Goal: Use online tool/utility: Utilize a website feature to perform a specific function

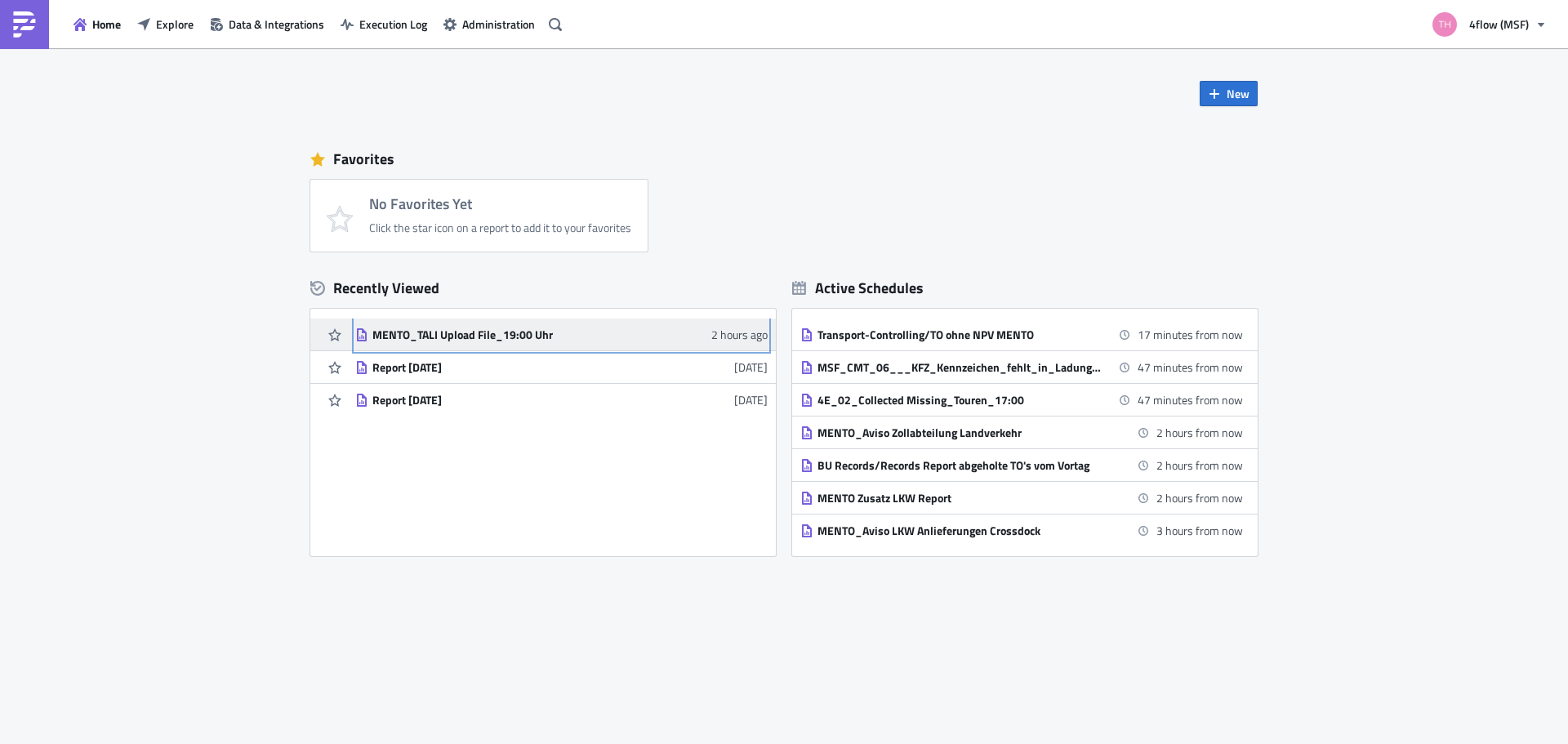
click at [403, 334] on div "MENTO_TALI Upload File_19:00 Uhr" at bounding box center [515, 335] width 286 height 15
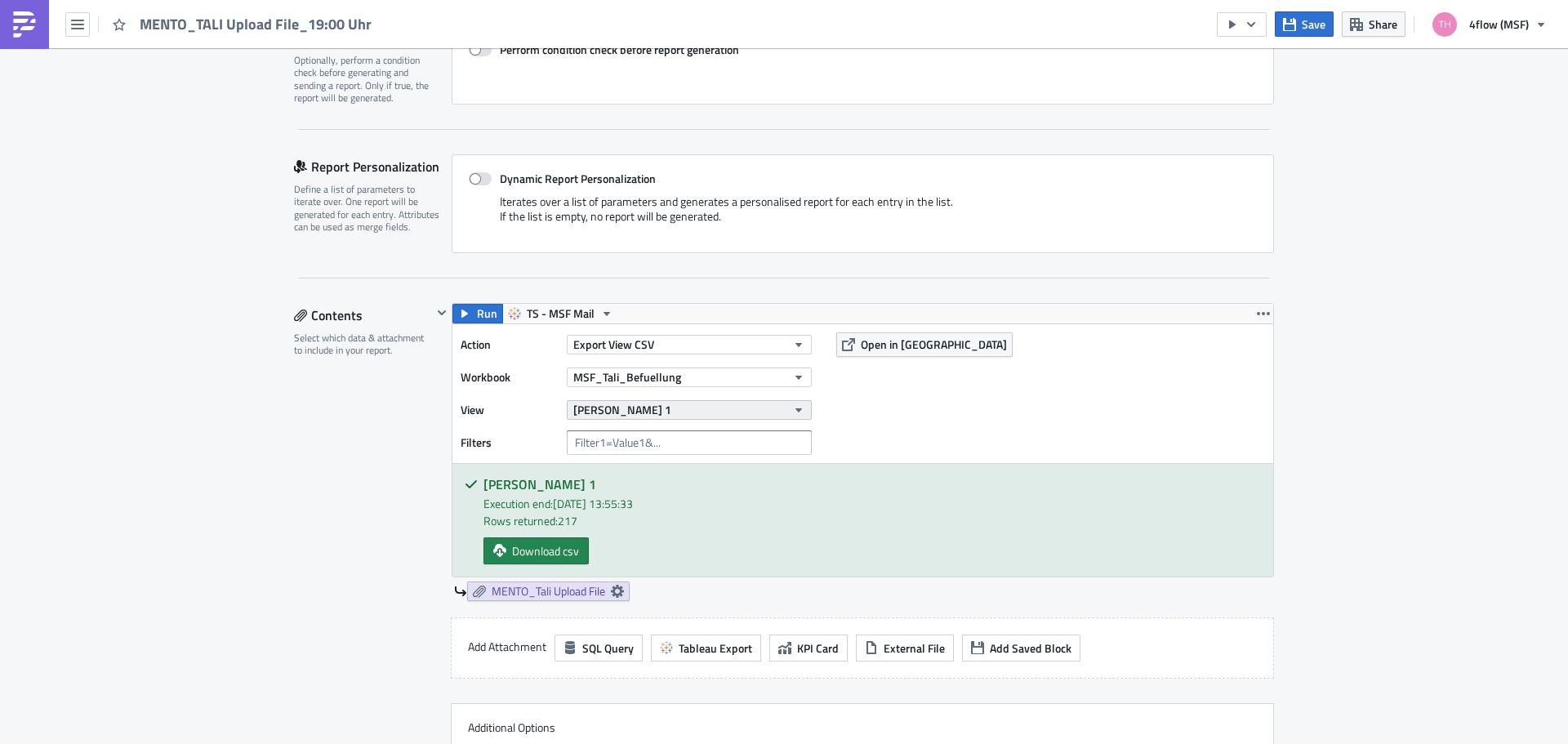
scroll to position [327, 0]
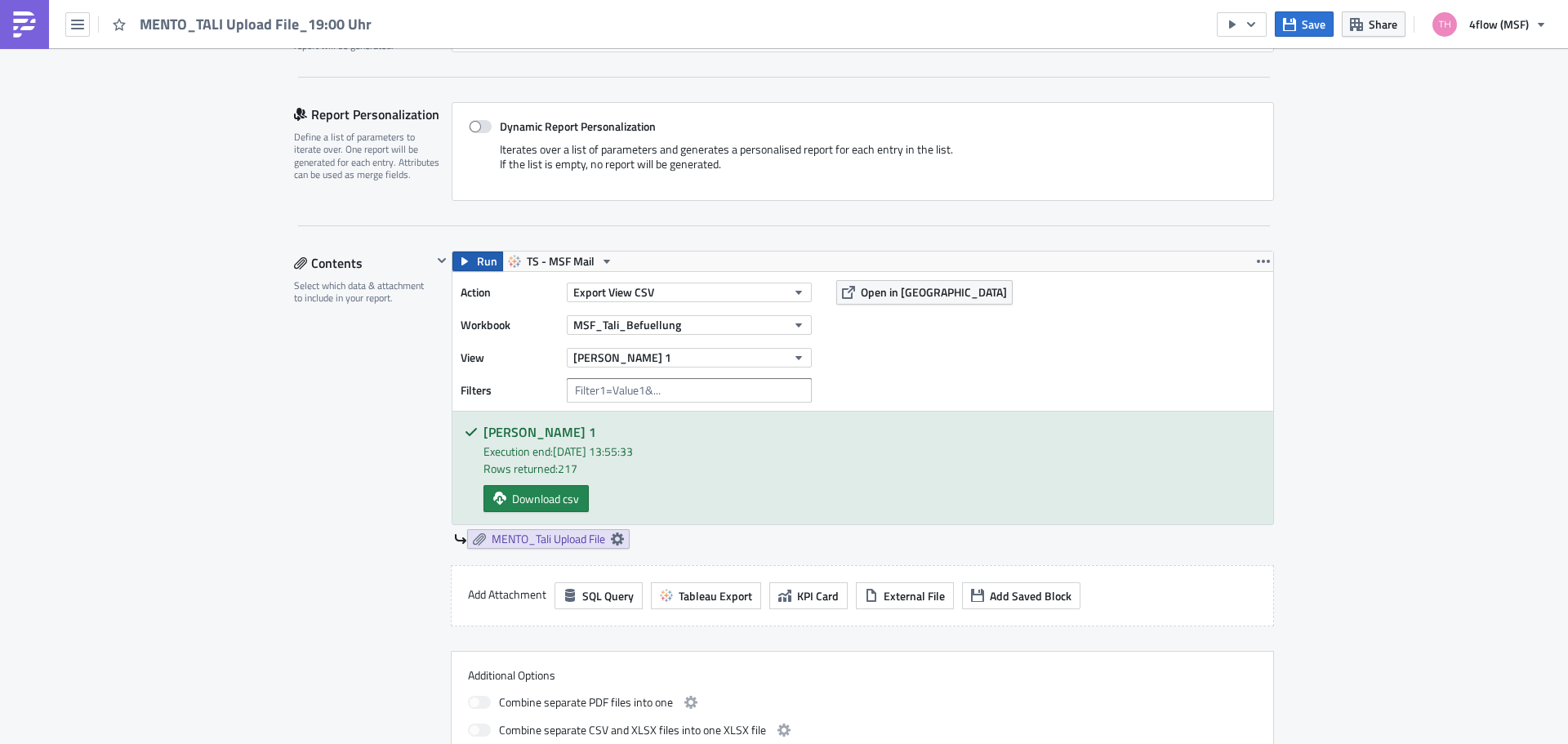
click at [468, 264] on button "Run" at bounding box center [477, 261] width 50 height 19
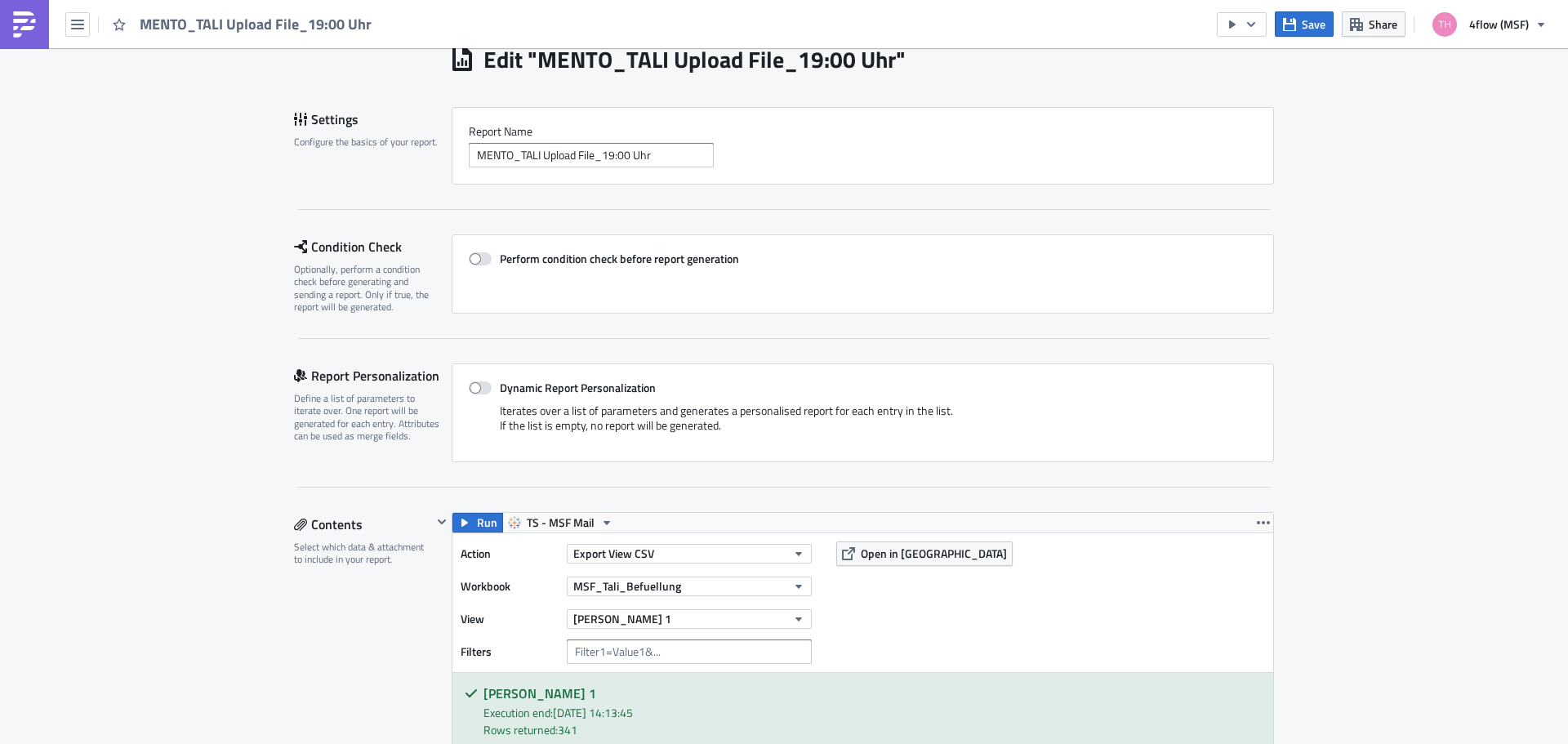
scroll to position [0, 0]
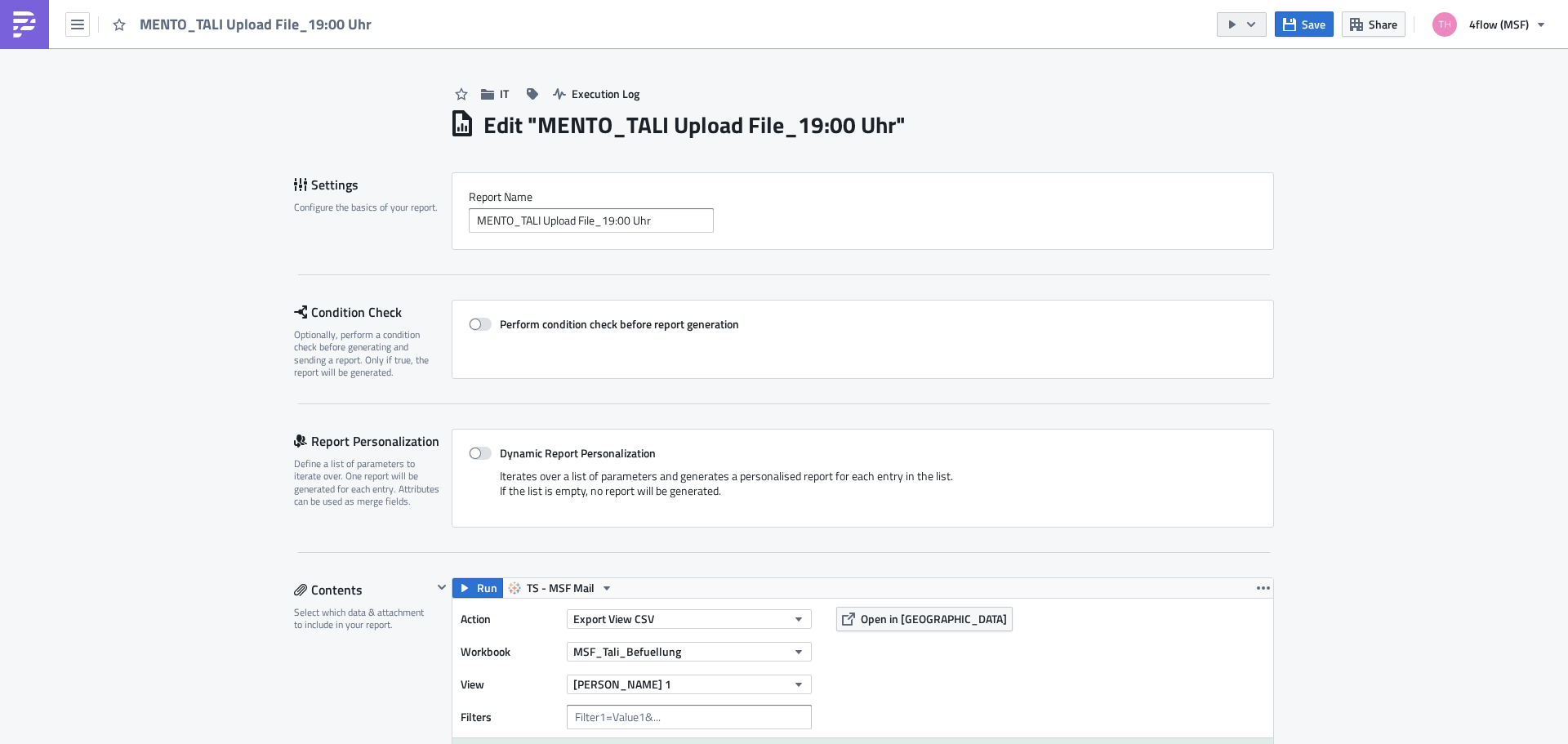
click at [1257, 26] on icon "button" at bounding box center [1251, 25] width 13 height 13
click at [1251, 23] on icon "button" at bounding box center [1251, 25] width 13 height 13
click at [1275, 67] on div "Send Just to Me" at bounding box center [1291, 65] width 127 height 17
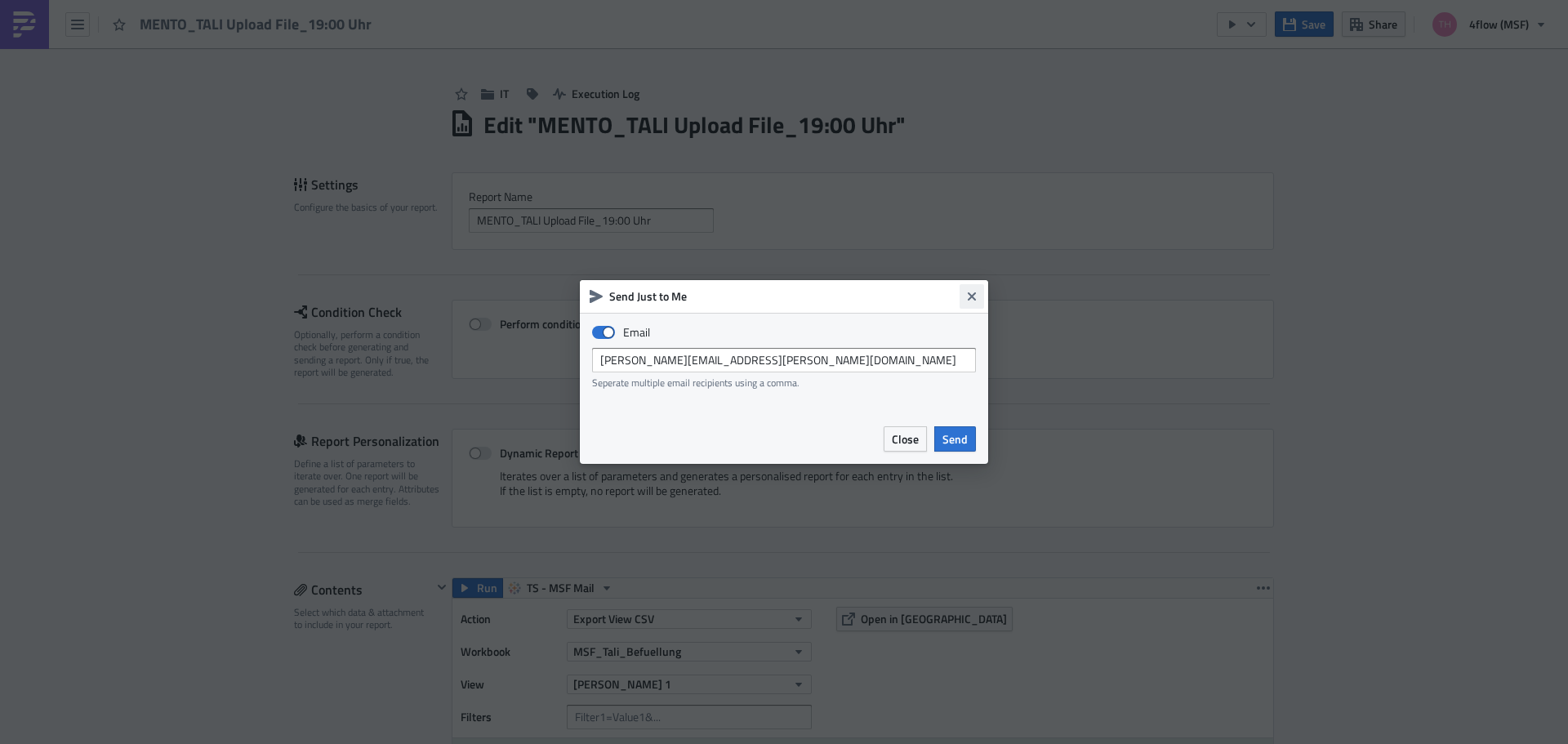
click at [972, 287] on button "Close" at bounding box center [971, 296] width 25 height 25
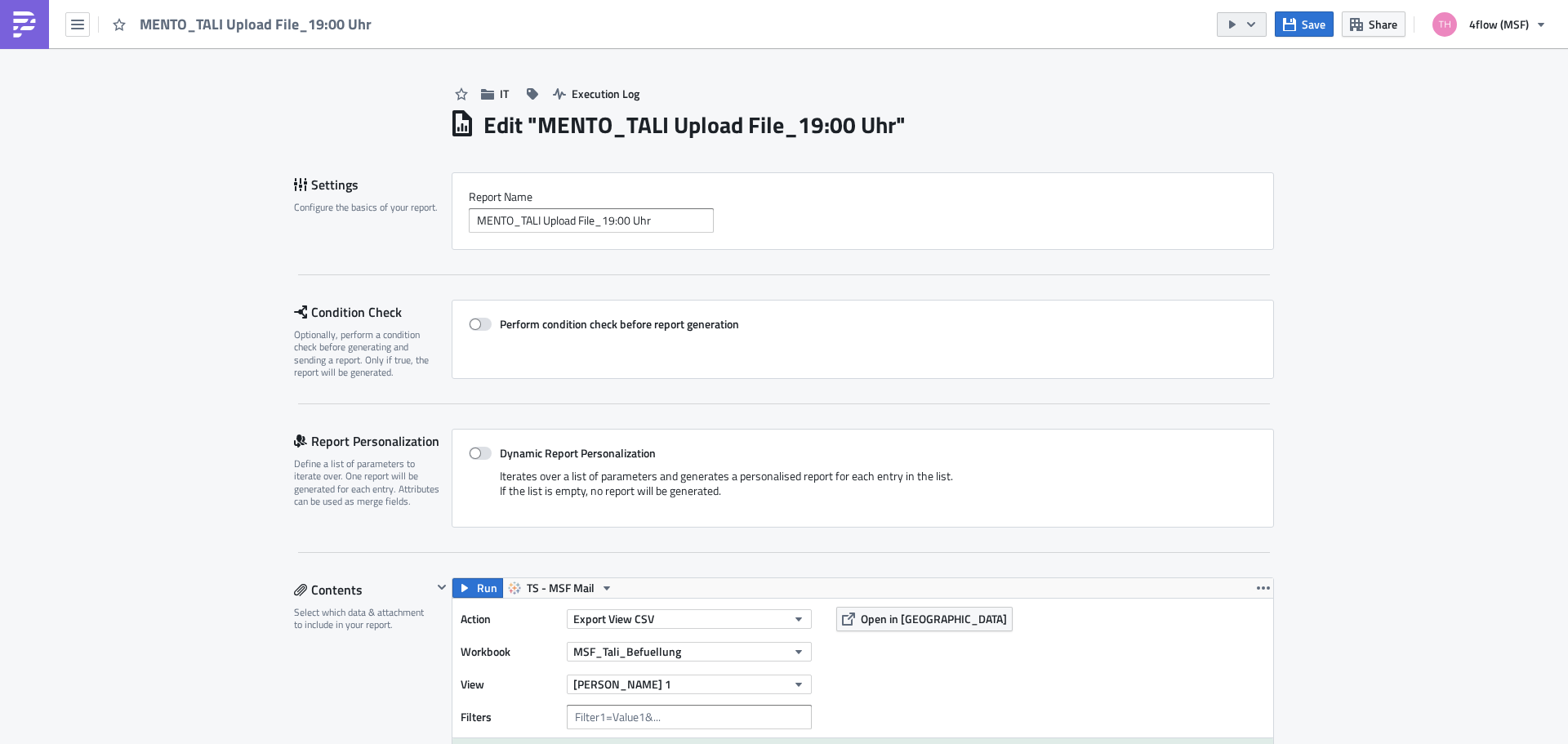
click at [1255, 29] on icon "button" at bounding box center [1251, 25] width 13 height 13
click at [1253, 92] on div "Run Report" at bounding box center [1291, 90] width 127 height 17
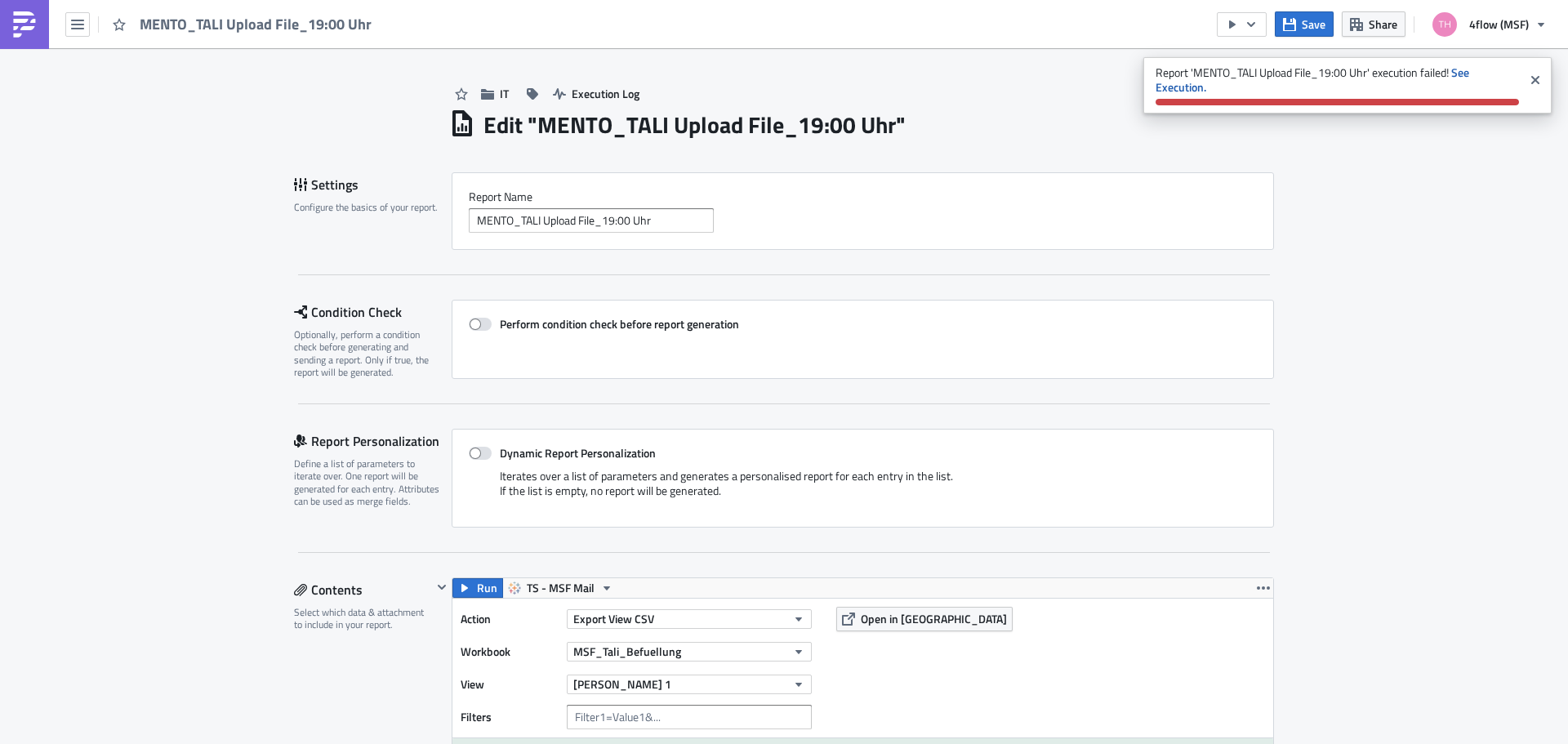
click at [1534, 77] on icon "Close" at bounding box center [1535, 80] width 13 height 13
